Goal: Transaction & Acquisition: Book appointment/travel/reservation

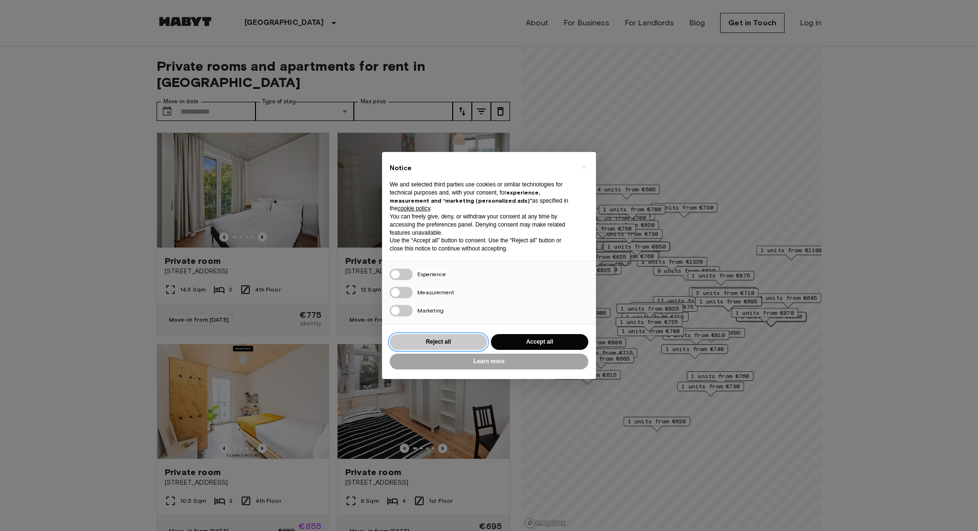
click at [460, 337] on button "Reject all" at bounding box center [438, 342] width 97 height 16
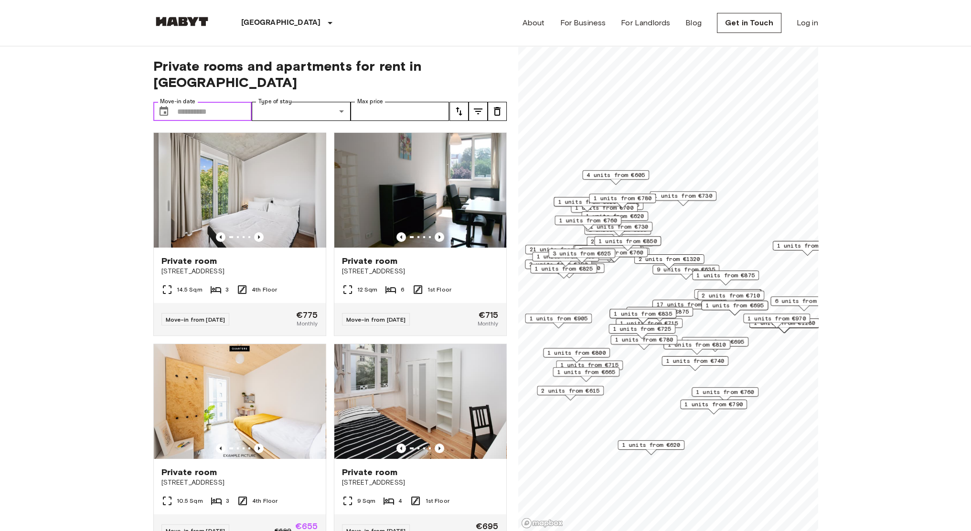
click at [156, 102] on button "Choose date" at bounding box center [163, 111] width 19 height 19
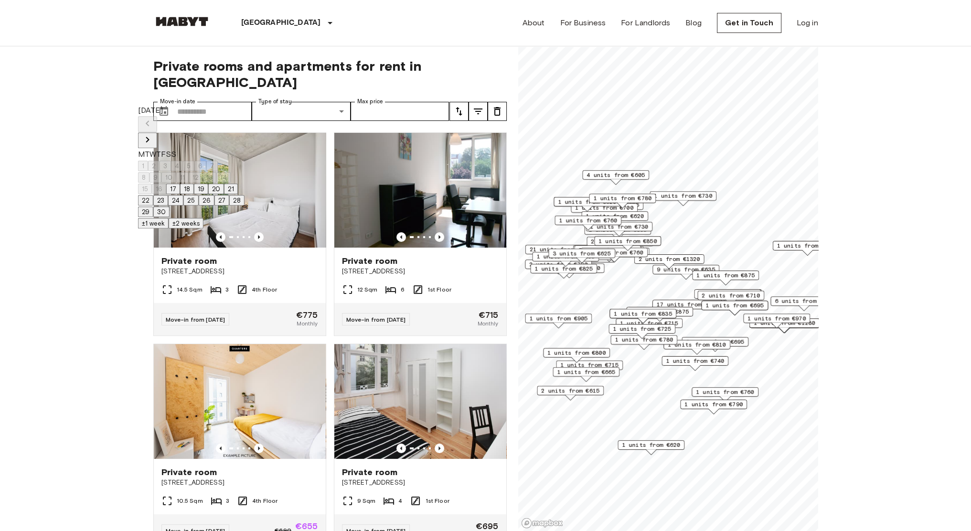
click at [224, 194] on button "20" at bounding box center [216, 188] width 16 height 11
type input "**********"
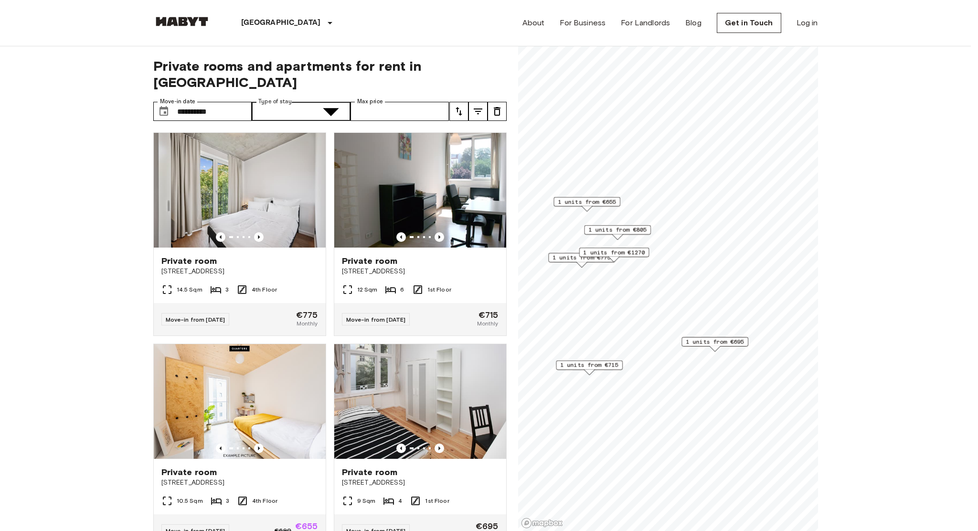
type input "**********"
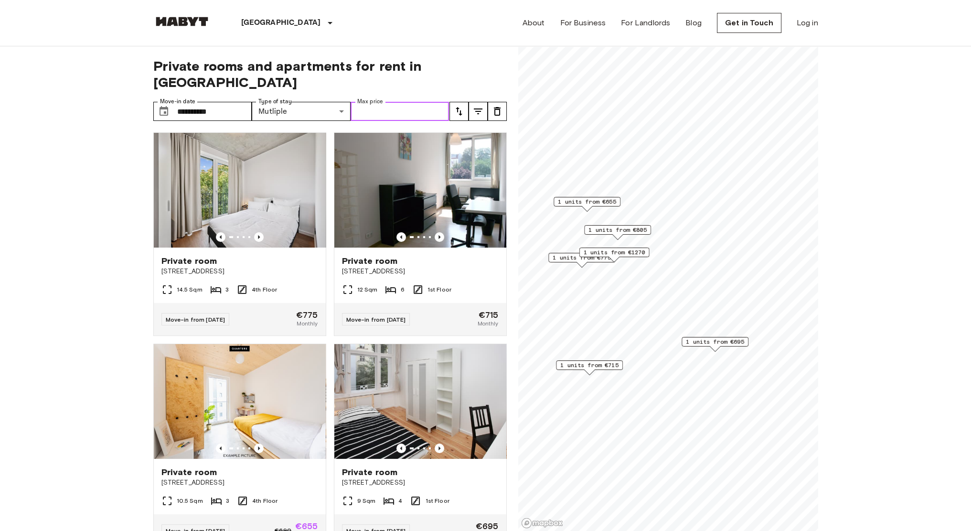
click at [422, 102] on input "Max price" at bounding box center [400, 111] width 99 height 19
click at [458, 78] on div "**********" at bounding box center [330, 288] width 354 height 485
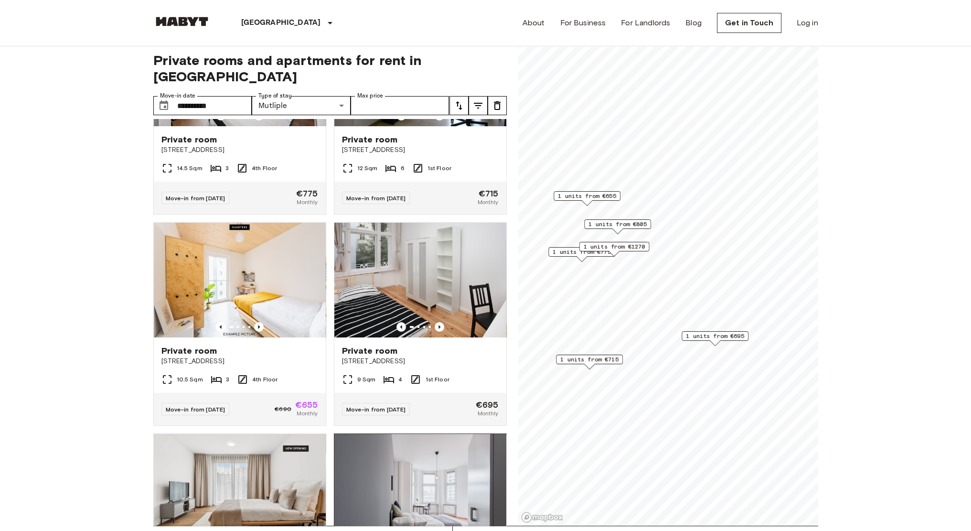
scroll to position [114, 0]
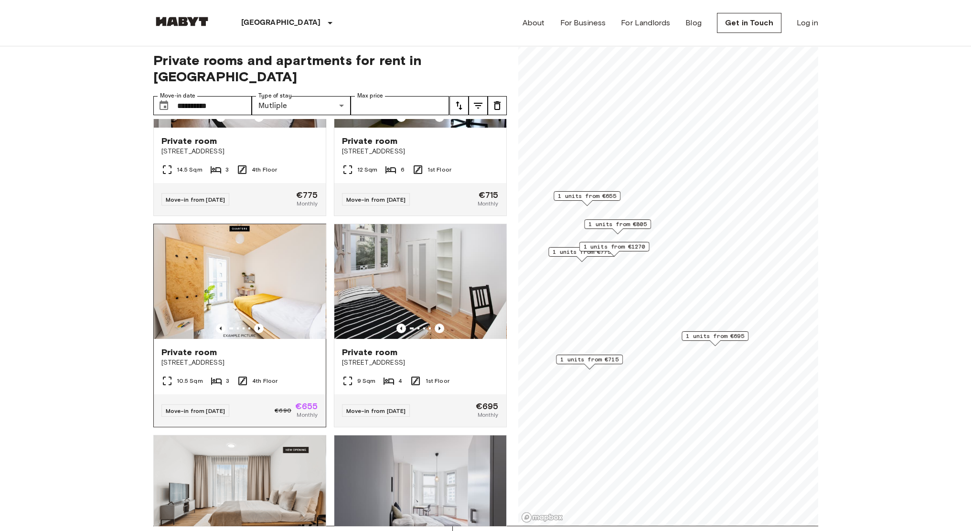
click at [250, 264] on img at bounding box center [240, 281] width 172 height 115
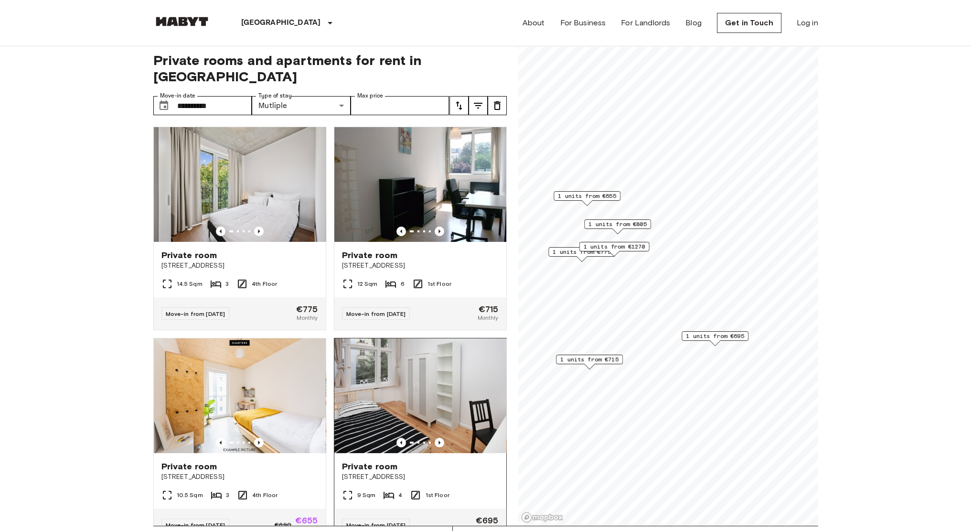
scroll to position [0, 0]
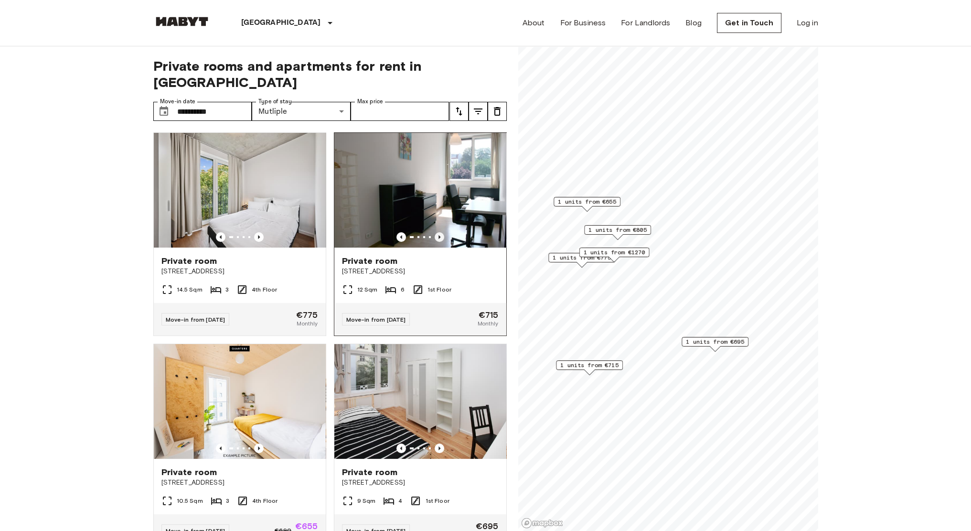
click at [435, 232] on icon "Previous image" at bounding box center [440, 237] width 10 height 10
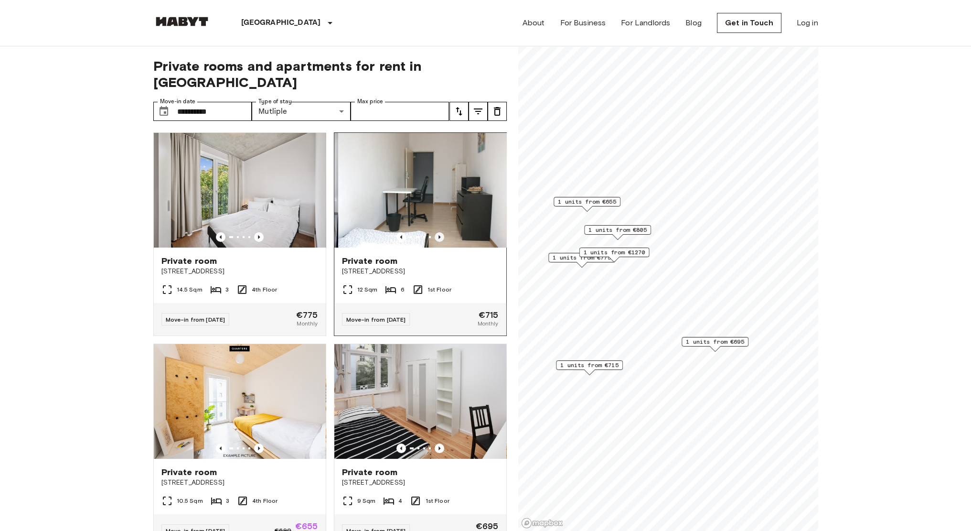
click at [435, 232] on icon "Previous image" at bounding box center [440, 237] width 10 height 10
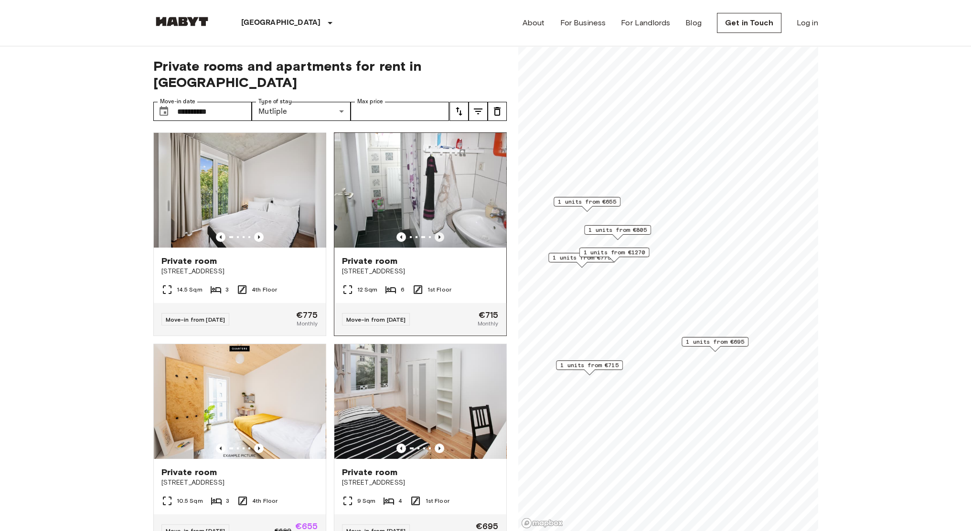
click at [435, 232] on icon "Previous image" at bounding box center [440, 237] width 10 height 10
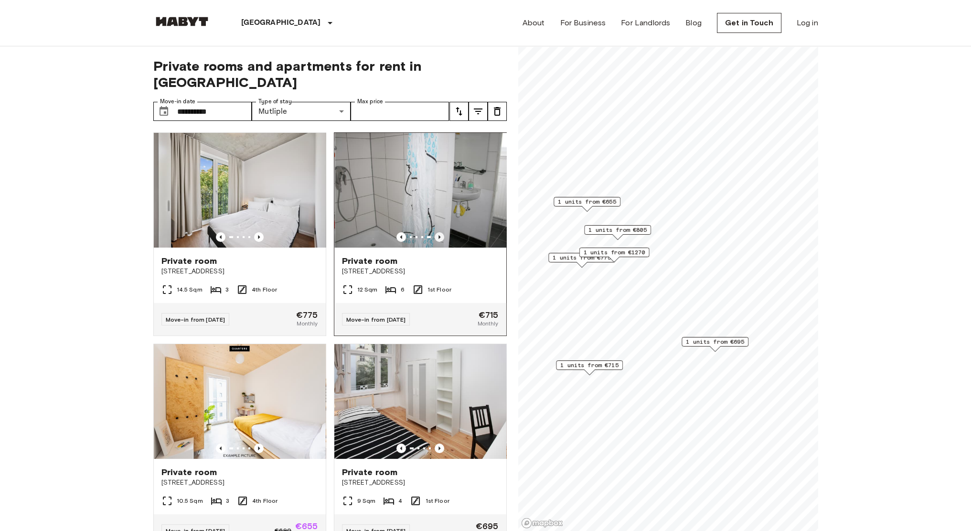
click at [435, 232] on icon "Previous image" at bounding box center [440, 237] width 10 height 10
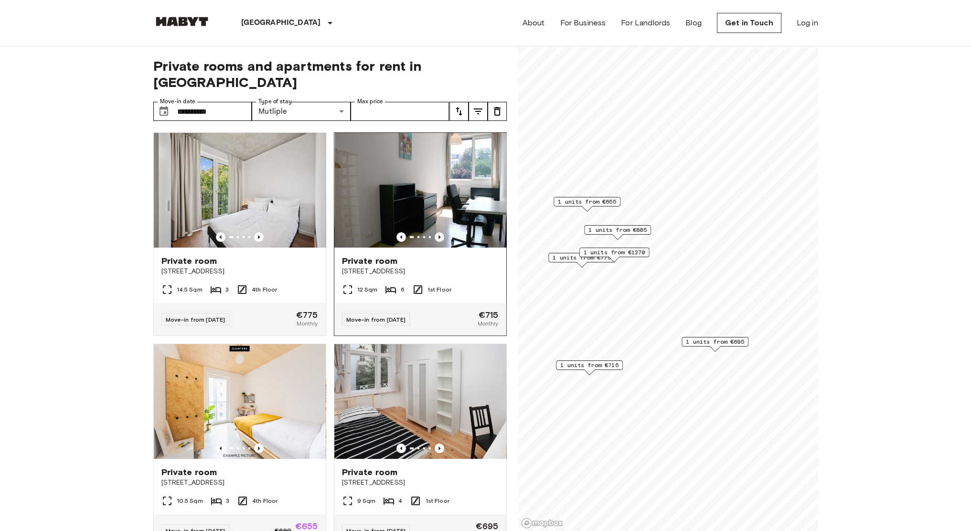
click at [435, 232] on icon "Previous image" at bounding box center [440, 237] width 10 height 10
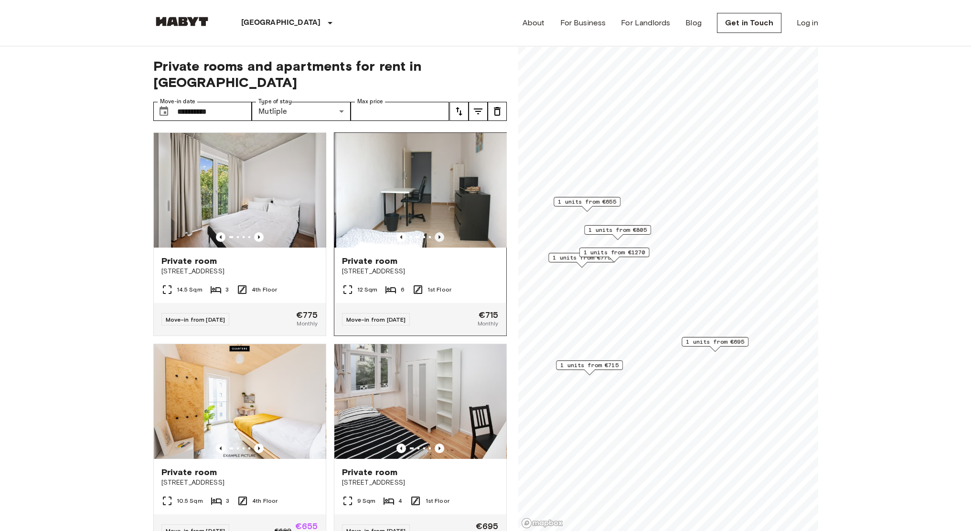
click at [435, 232] on icon "Previous image" at bounding box center [440, 237] width 10 height 10
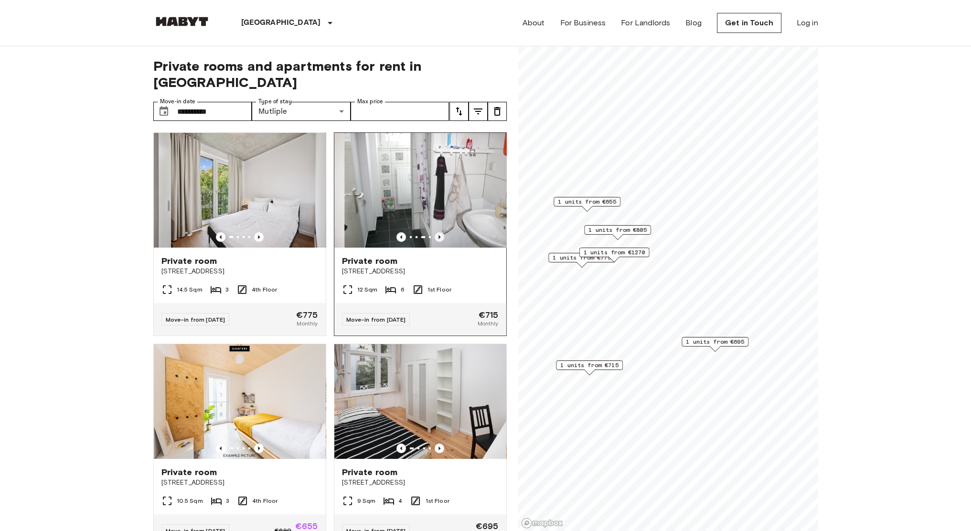
click at [435, 232] on icon "Previous image" at bounding box center [440, 237] width 10 height 10
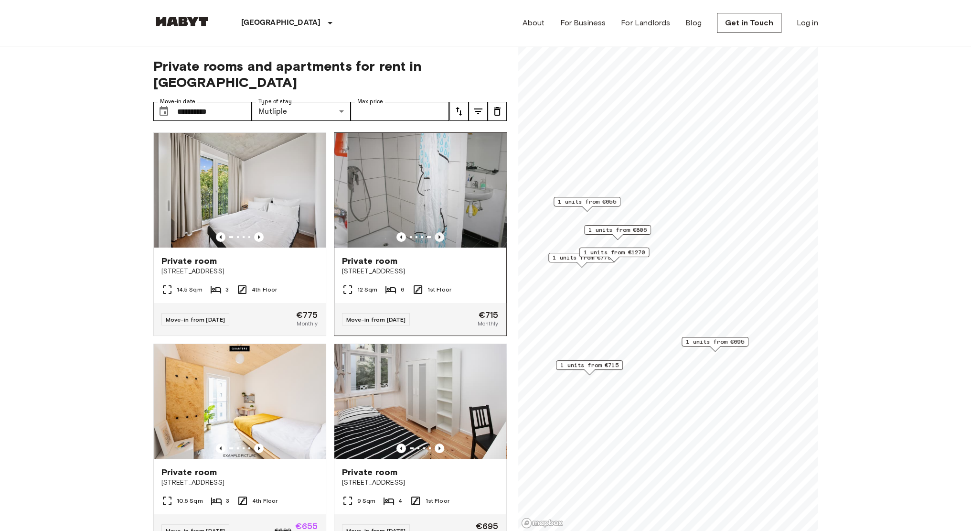
click at [435, 232] on icon "Previous image" at bounding box center [440, 237] width 10 height 10
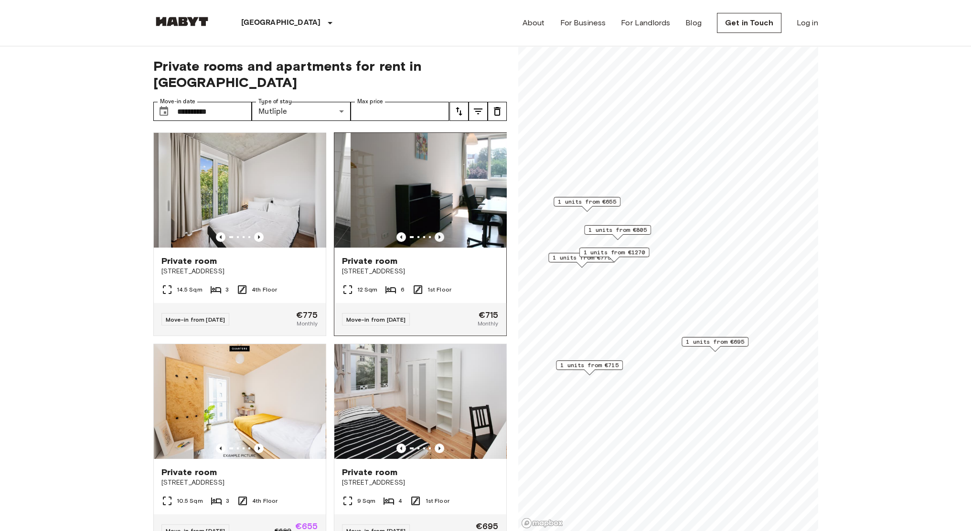
click at [435, 232] on icon "Previous image" at bounding box center [440, 237] width 10 height 10
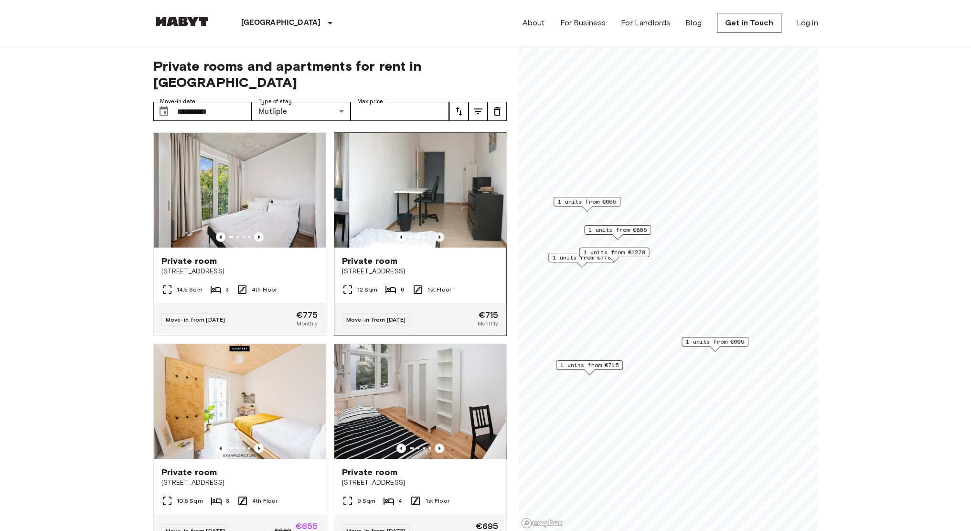
click at [435, 232] on icon "Previous image" at bounding box center [440, 237] width 10 height 10
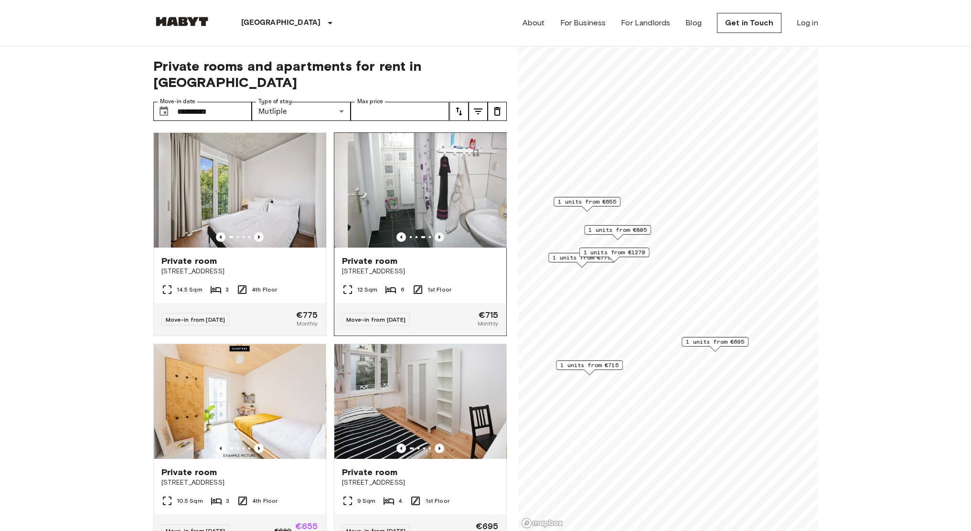
click at [435, 232] on icon "Previous image" at bounding box center [440, 237] width 10 height 10
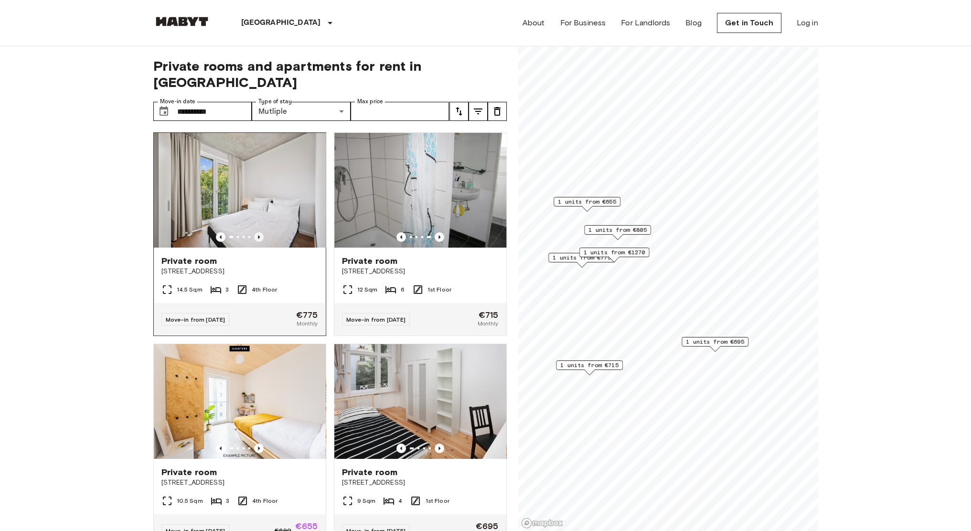
click at [260, 232] on icon "Previous image" at bounding box center [259, 237] width 10 height 10
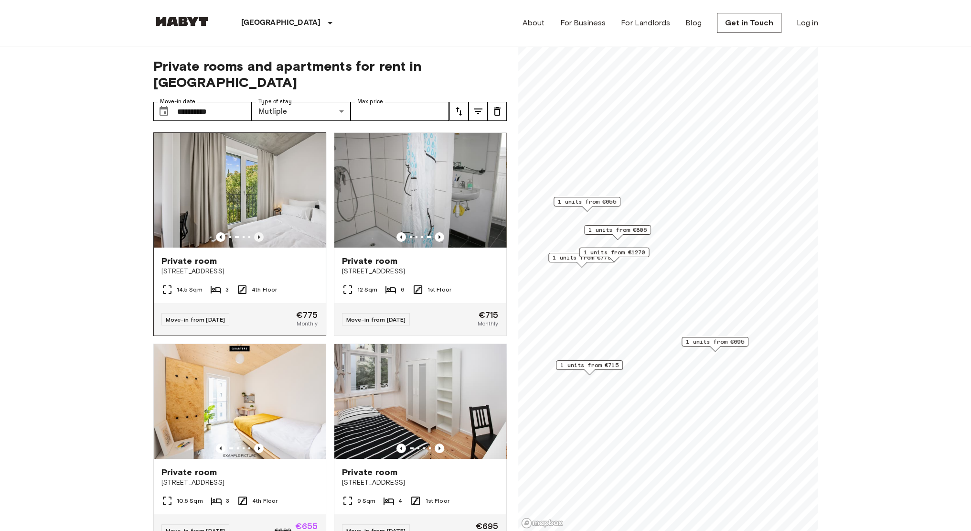
click at [260, 232] on icon "Previous image" at bounding box center [259, 237] width 10 height 10
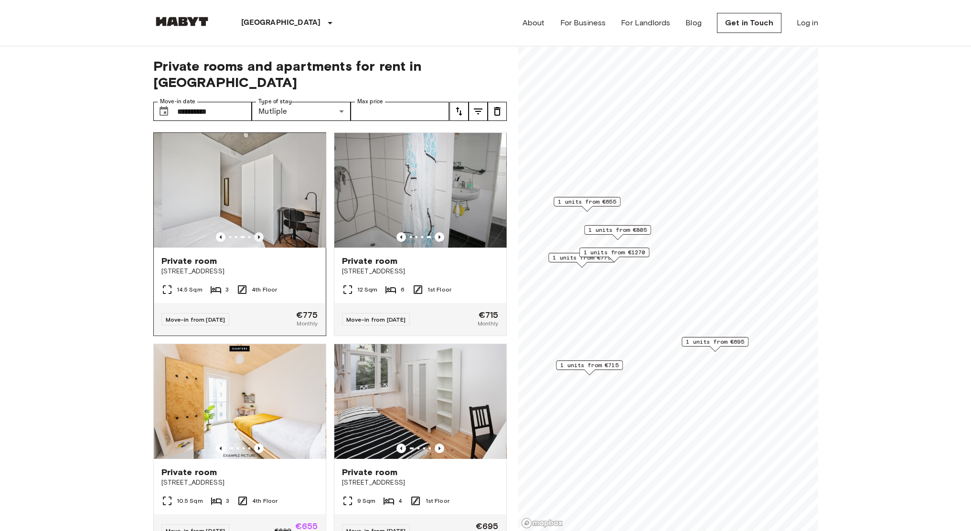
click at [260, 232] on icon "Previous image" at bounding box center [259, 237] width 10 height 10
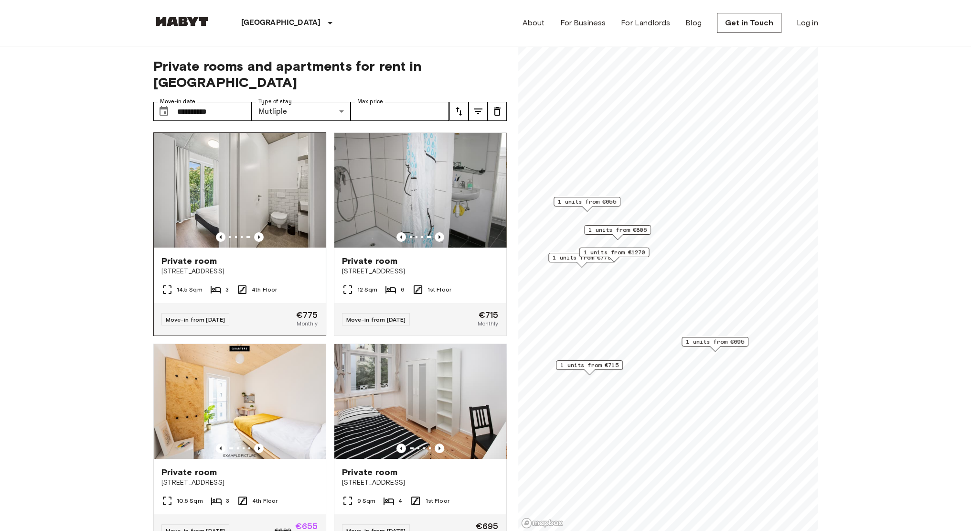
click at [271, 167] on img at bounding box center [240, 190] width 172 height 115
click at [258, 170] on img at bounding box center [240, 190] width 172 height 115
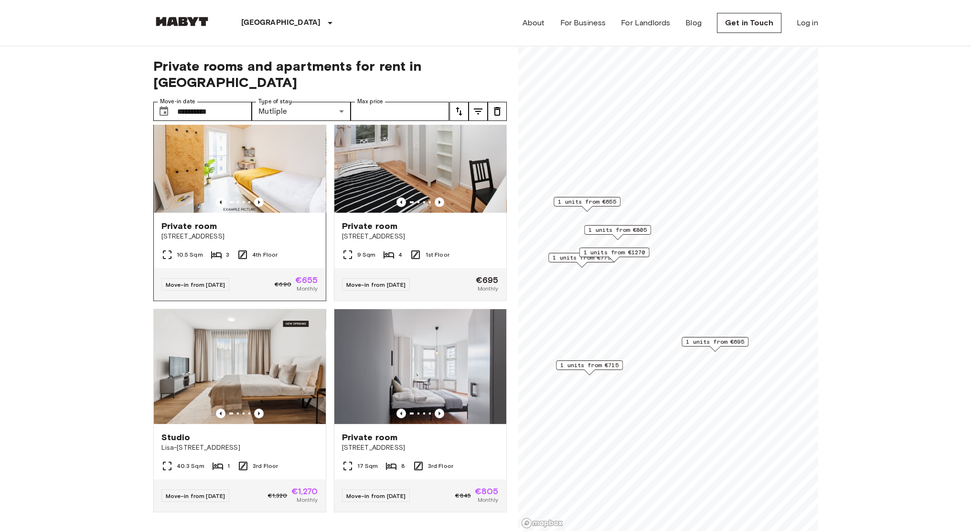
scroll to position [173, 0]
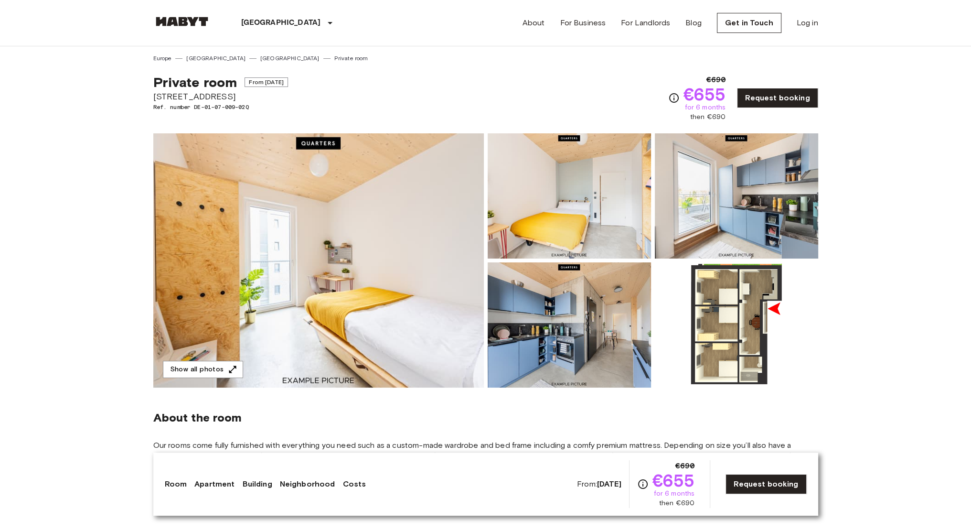
click at [288, 325] on img at bounding box center [318, 260] width 331 height 254
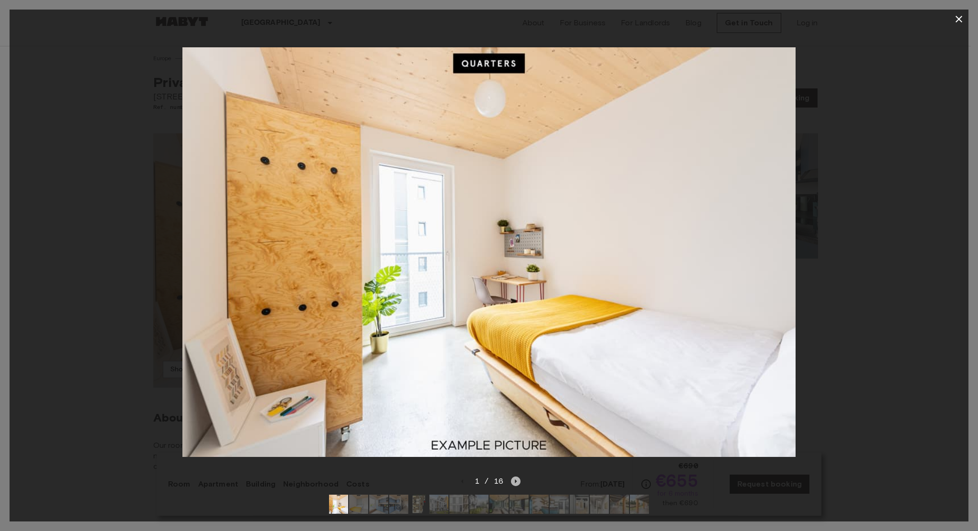
click at [515, 476] on icon "Next image" at bounding box center [516, 481] width 10 height 10
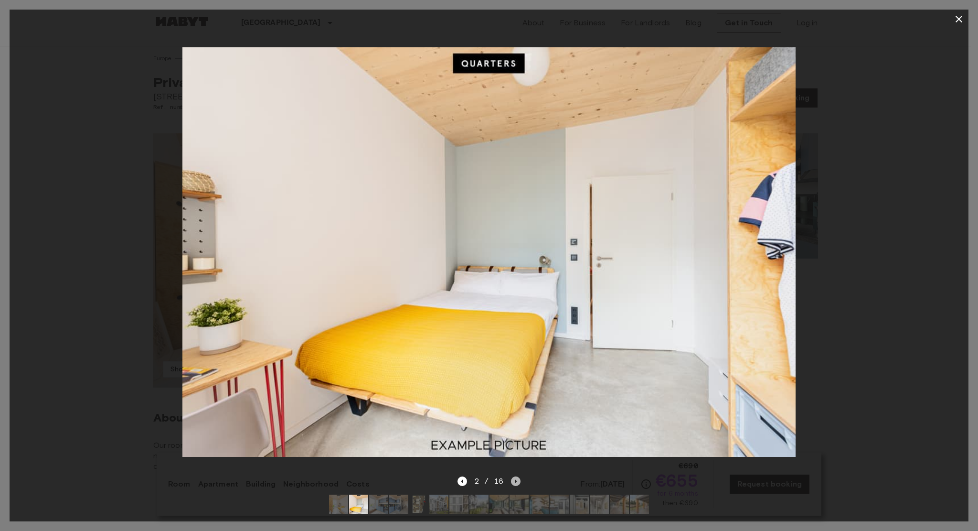
click at [515, 476] on icon "Next image" at bounding box center [516, 481] width 10 height 10
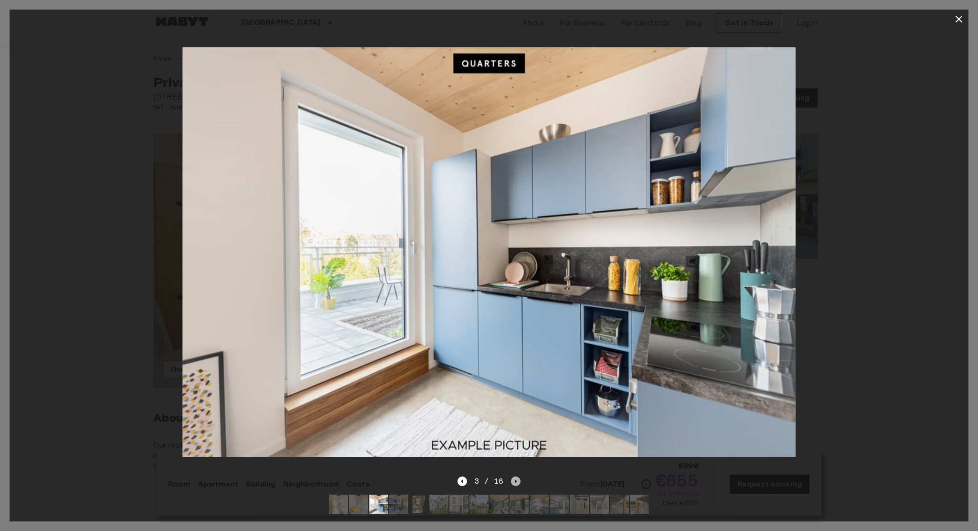
click at [515, 476] on icon "Next image" at bounding box center [516, 481] width 10 height 10
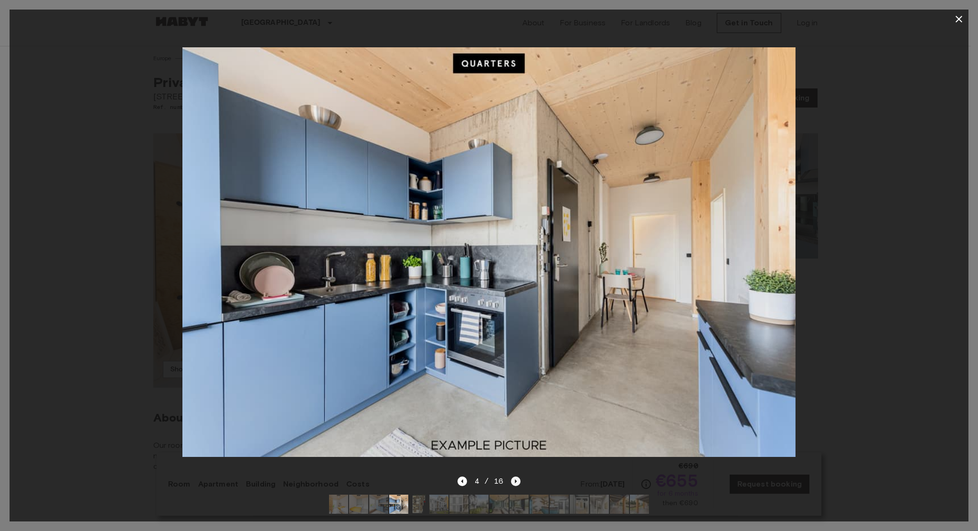
click at [515, 476] on icon "Next image" at bounding box center [516, 481] width 10 height 10
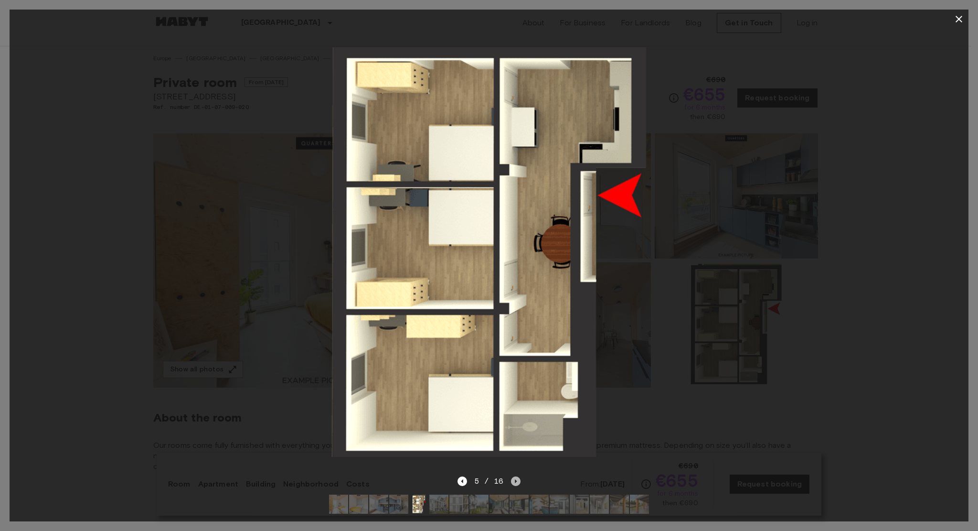
click at [515, 476] on icon "Next image" at bounding box center [516, 481] width 10 height 10
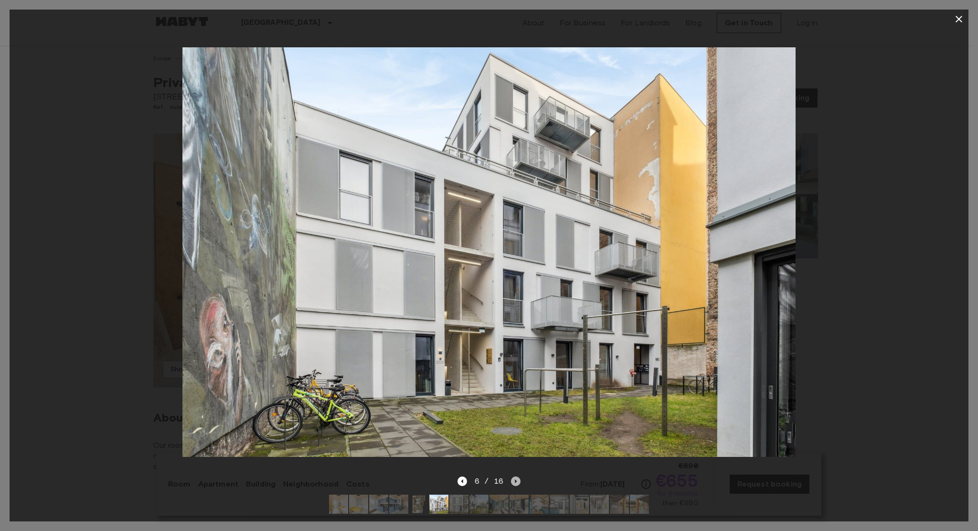
click at [515, 476] on icon "Next image" at bounding box center [516, 481] width 10 height 10
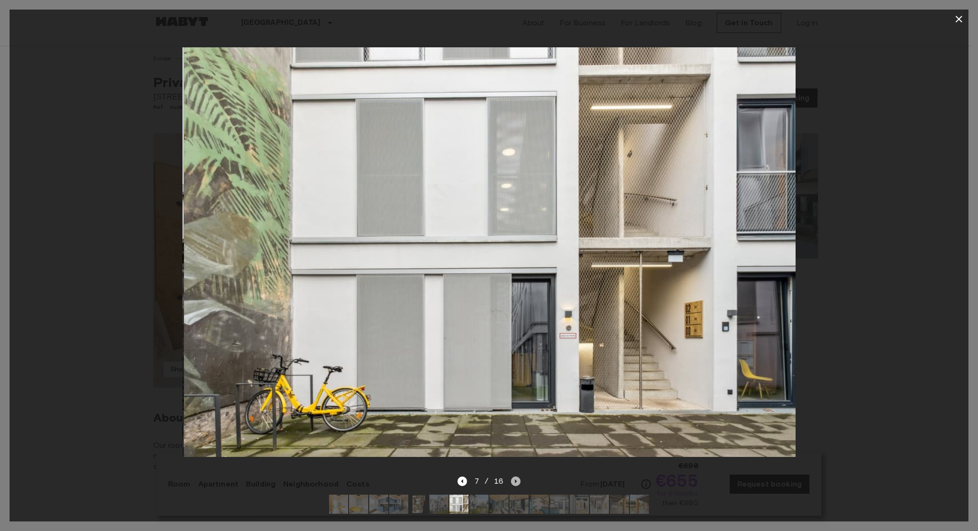
click at [515, 476] on icon "Next image" at bounding box center [516, 481] width 10 height 10
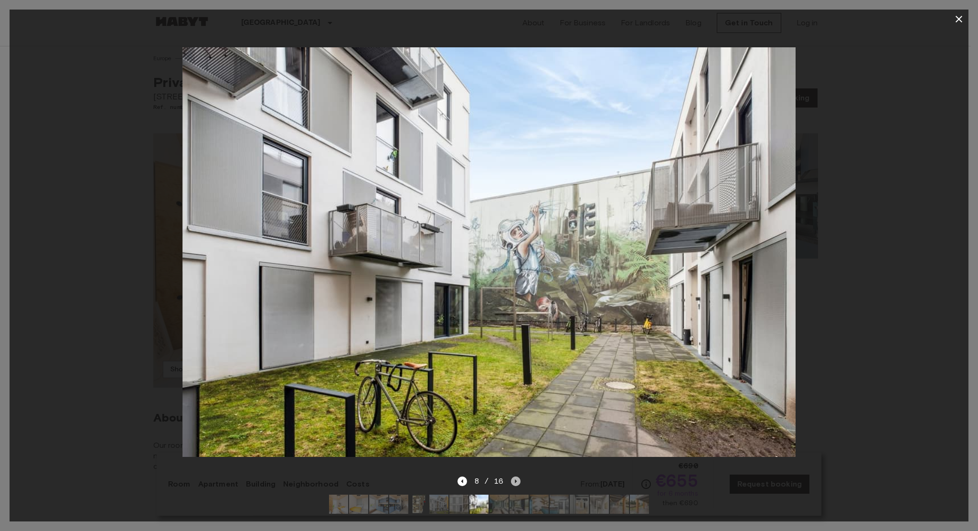
click at [515, 476] on icon "Next image" at bounding box center [516, 481] width 10 height 10
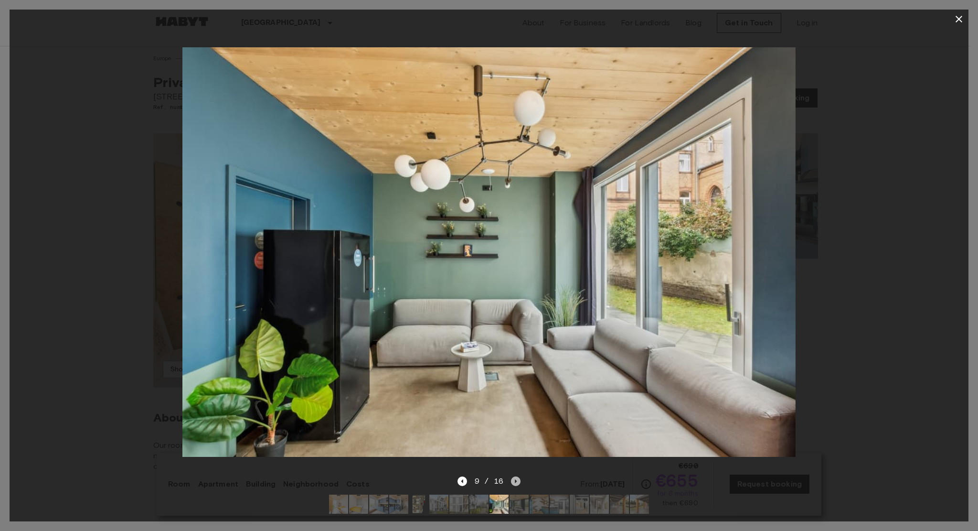
click at [515, 476] on icon "Next image" at bounding box center [516, 481] width 10 height 10
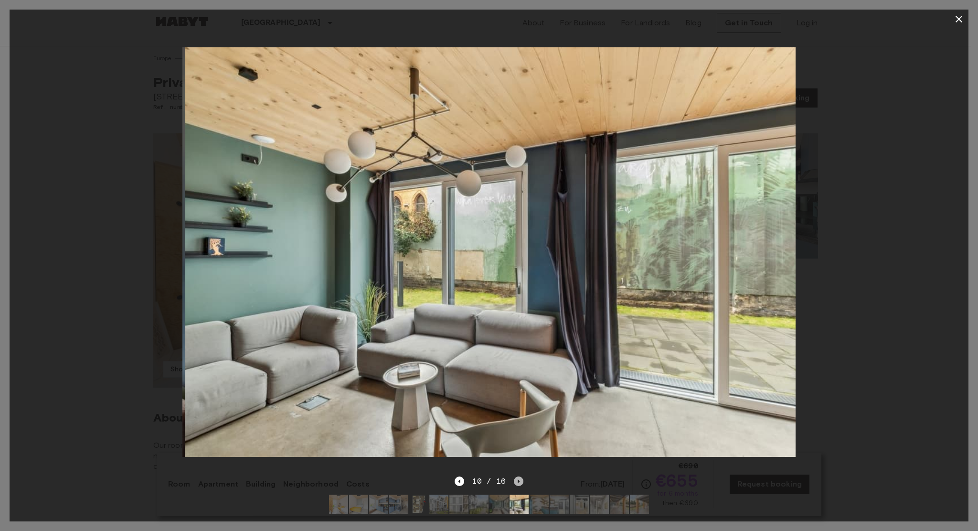
click at [515, 476] on icon "Next image" at bounding box center [519, 481] width 10 height 10
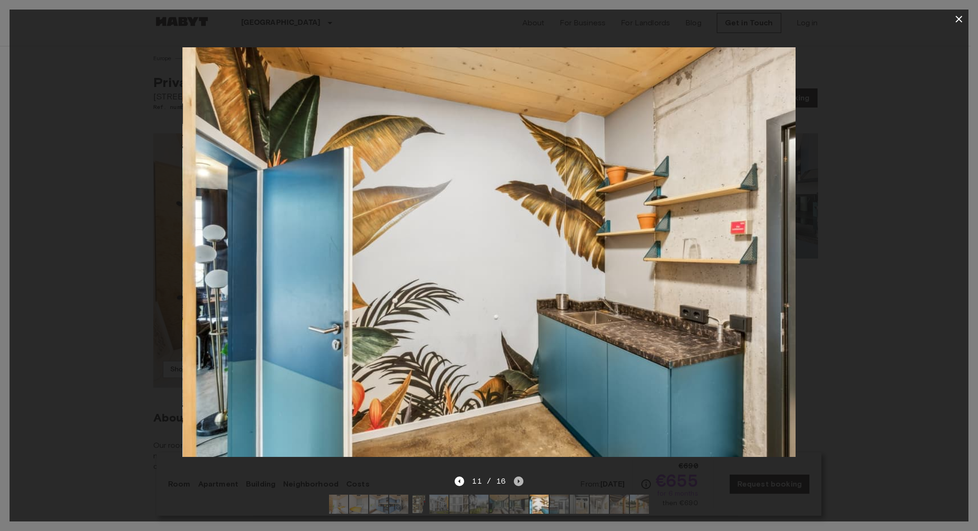
click at [515, 476] on icon "Next image" at bounding box center [519, 481] width 10 height 10
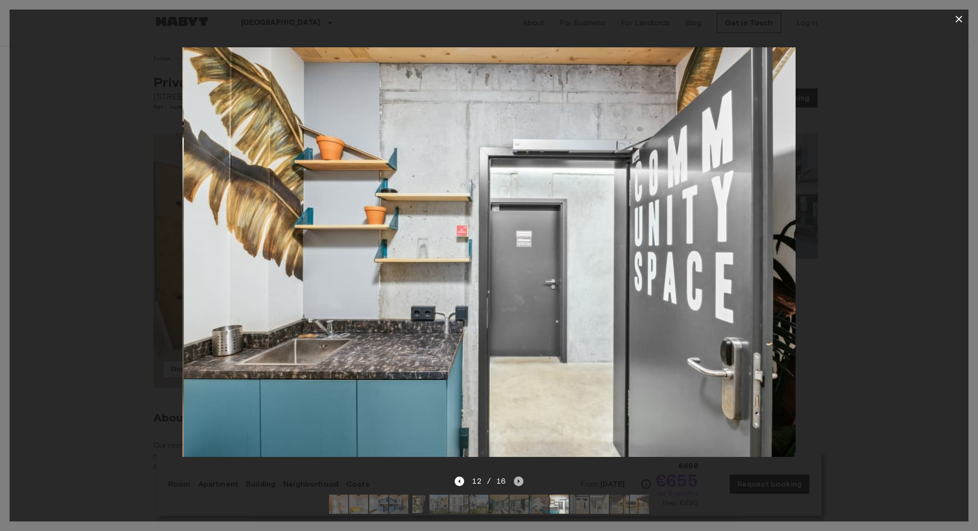
click at [515, 476] on icon "Next image" at bounding box center [519, 481] width 10 height 10
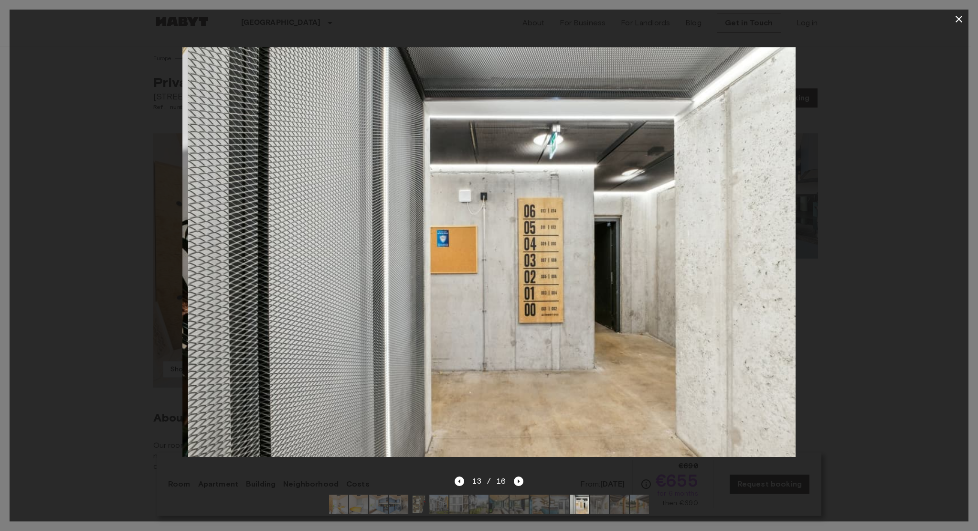
click at [497, 451] on img at bounding box center [494, 251] width 613 height 409
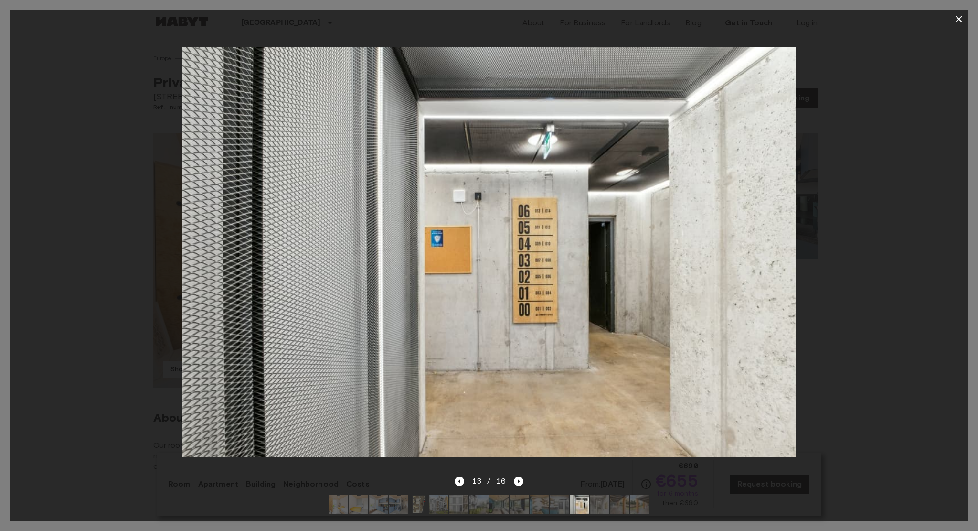
click at [497, 451] on img at bounding box center [488, 251] width 613 height 409
click at [517, 477] on icon "Next image" at bounding box center [519, 481] width 10 height 10
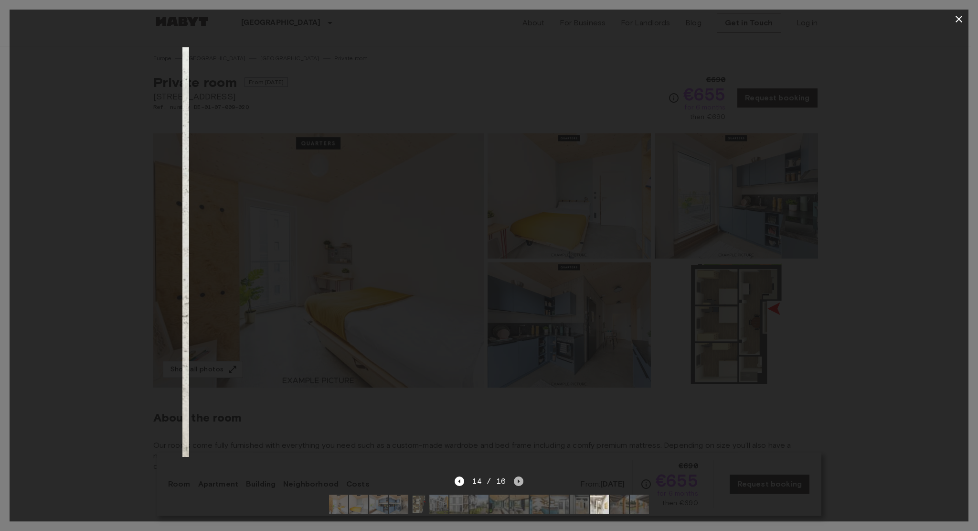
click at [517, 477] on icon "Next image" at bounding box center [519, 481] width 10 height 10
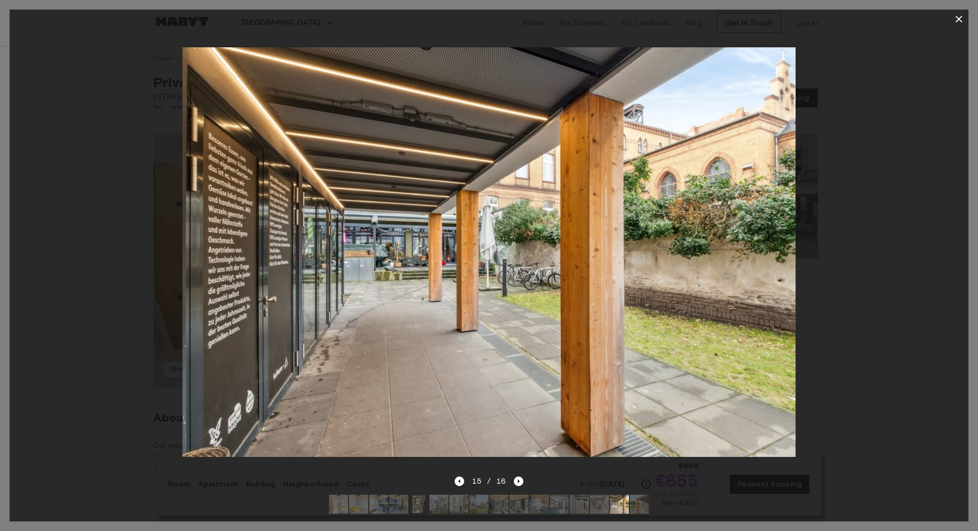
click at [105, 222] on div at bounding box center [489, 252] width 959 height 447
click at [957, 19] on icon "button" at bounding box center [959, 18] width 11 height 11
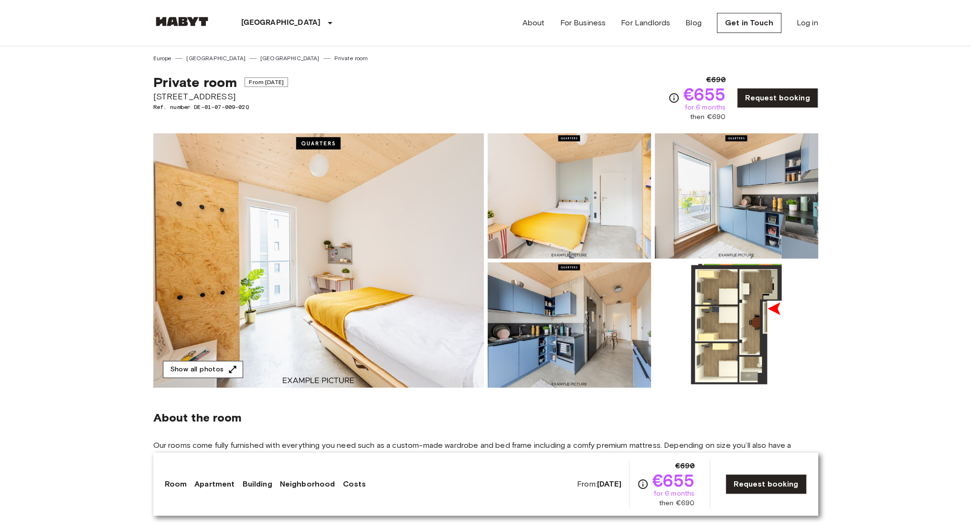
click at [228, 372] on icon "button" at bounding box center [233, 370] width 10 height 10
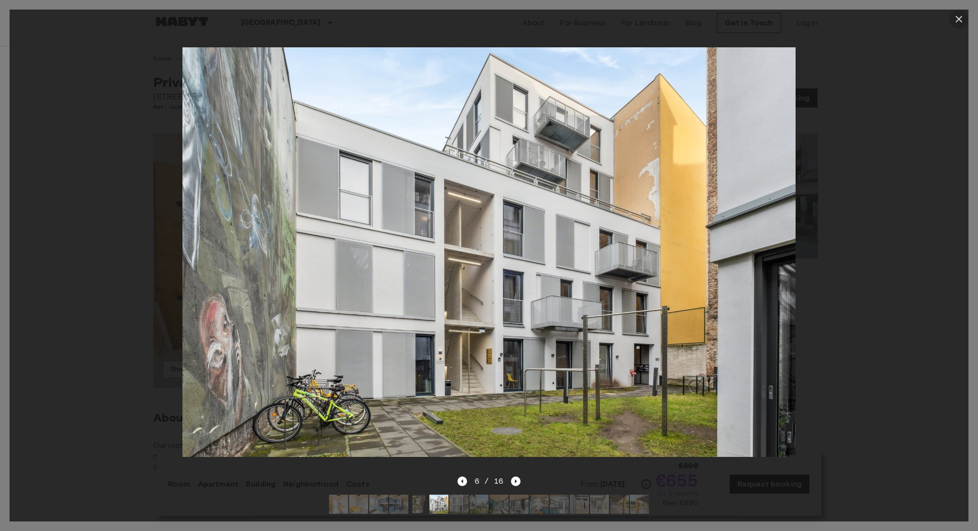
click at [957, 23] on icon "button" at bounding box center [959, 18] width 11 height 11
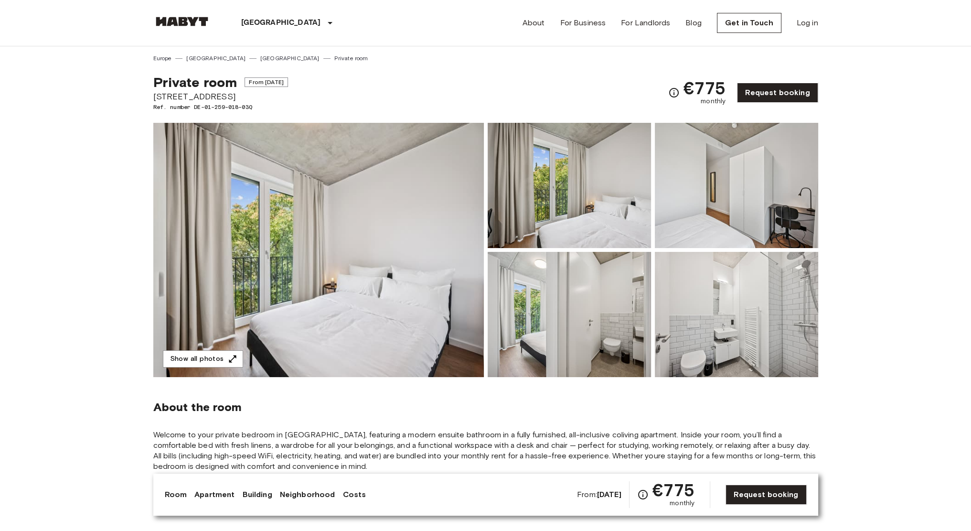
click at [295, 333] on img at bounding box center [318, 250] width 331 height 254
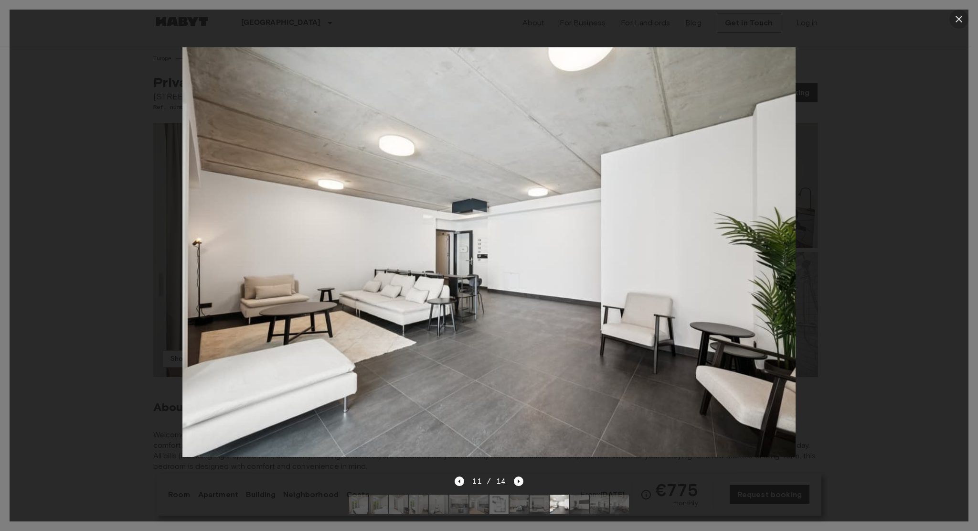
click at [956, 19] on icon "button" at bounding box center [959, 18] width 11 height 11
